Goal: Transaction & Acquisition: Purchase product/service

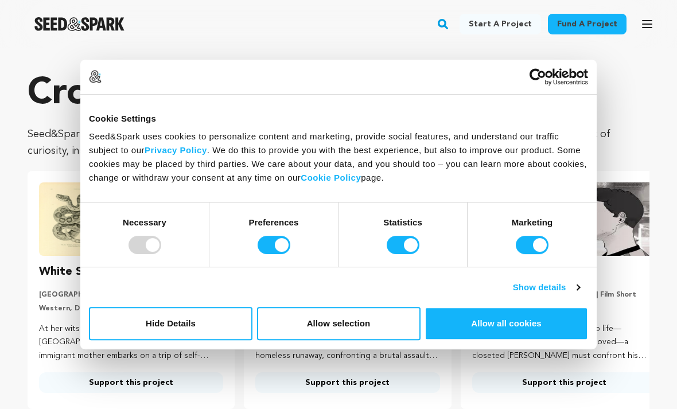
click at [471, 323] on button "Allow all cookies" at bounding box center [505, 323] width 163 height 33
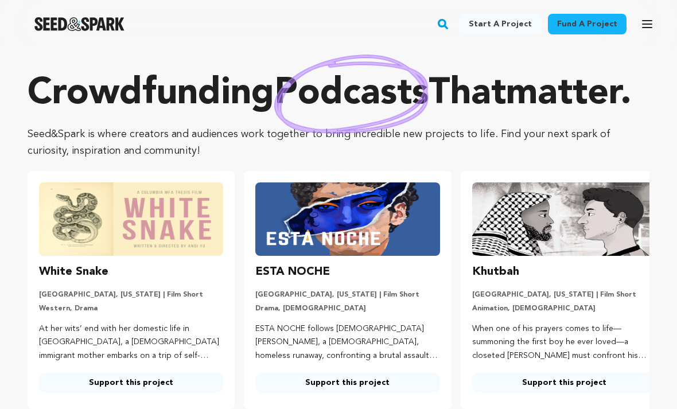
click at [338, 39] on div "Fund a project Start a project Search Login Sign up Start a project" at bounding box center [338, 24] width 677 height 48
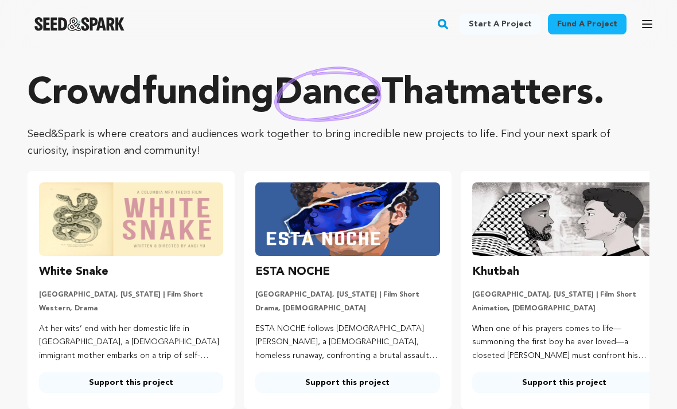
click at [517, 88] on span "matters" at bounding box center [526, 94] width 134 height 37
click at [437, 124] on div "Crowdfunding dance that matters . Seed&Spark is where creators and audiences wo…" at bounding box center [339, 115] width 622 height 88
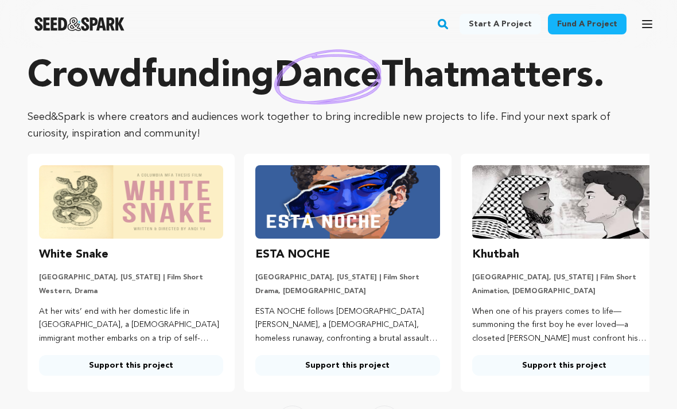
scroll to position [18, 0]
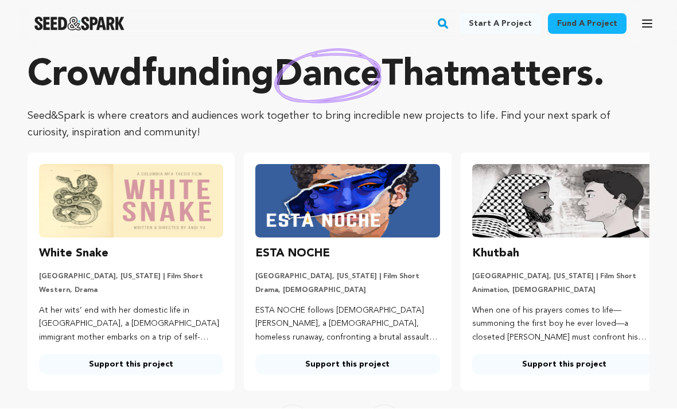
click at [356, 229] on img at bounding box center [347, 201] width 184 height 73
click at [365, 212] on img at bounding box center [347, 201] width 184 height 73
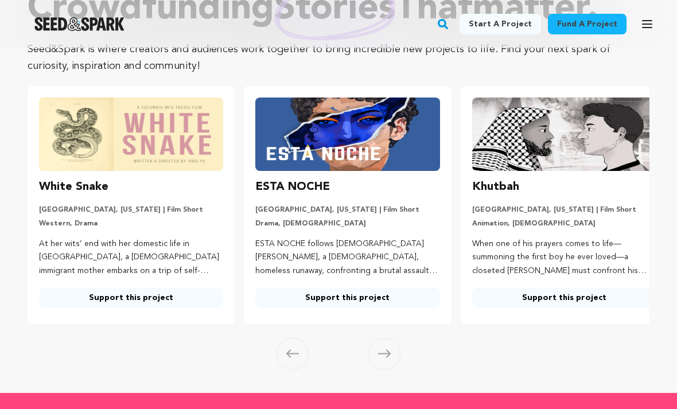
scroll to position [85, 0]
click at [367, 256] on p "ESTA NOCHE follows [DEMOGRAPHIC_DATA] [PERSON_NAME], a [DEMOGRAPHIC_DATA], home…" at bounding box center [347, 257] width 184 height 41
click at [363, 301] on link "Support this project" at bounding box center [347, 297] width 184 height 21
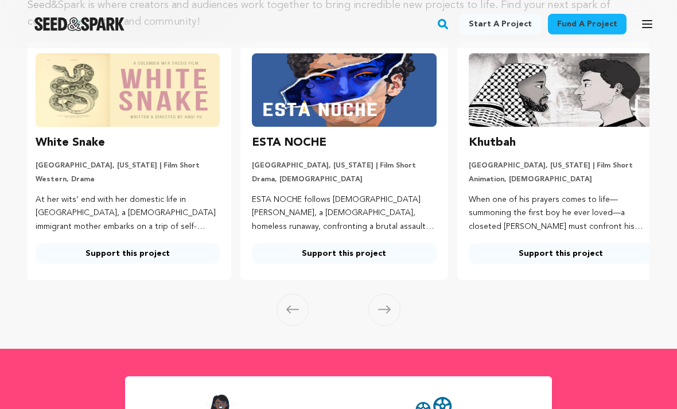
scroll to position [0, 0]
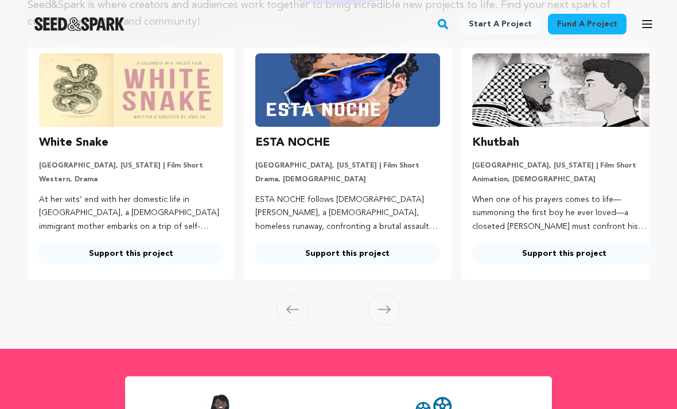
click at [146, 83] on div "Crowdfunding podcasts that matter . Seed&Spark is where creators and audiences …" at bounding box center [339, 111] width 622 height 338
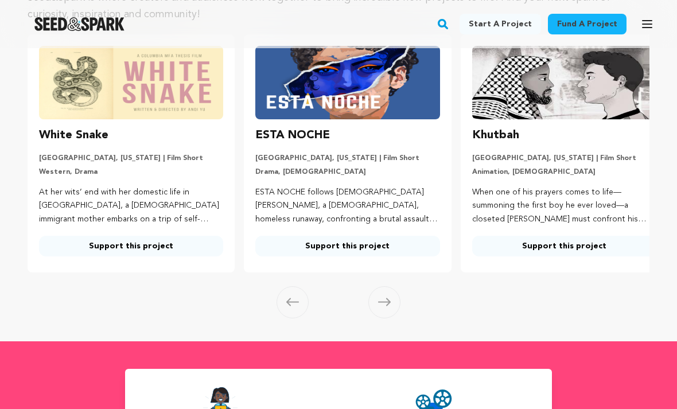
scroll to position [131, 0]
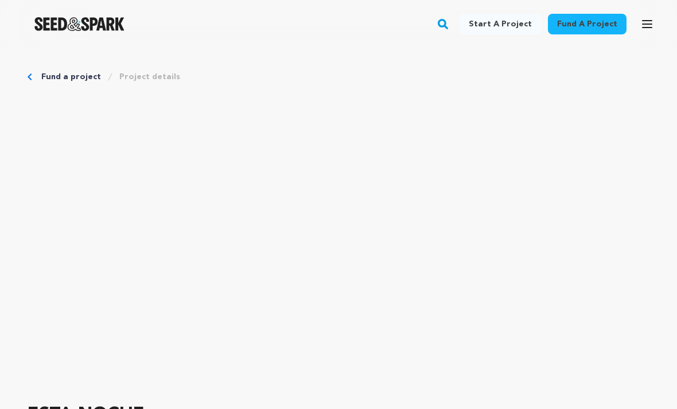
click at [649, 28] on icon "button" at bounding box center [646, 24] width 9 height 7
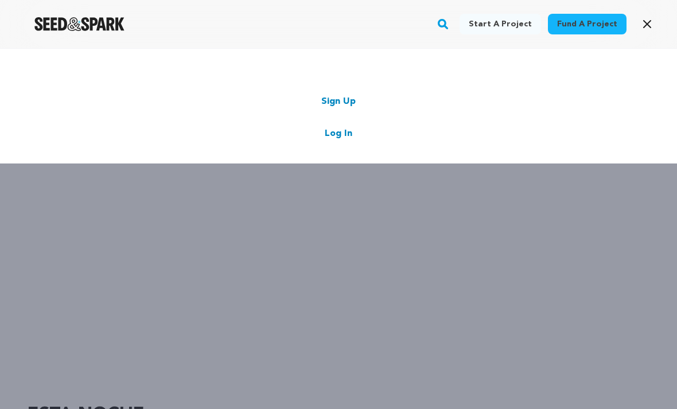
click at [647, 28] on icon "button" at bounding box center [647, 24] width 14 height 14
